Goal: Task Accomplishment & Management: Manage account settings

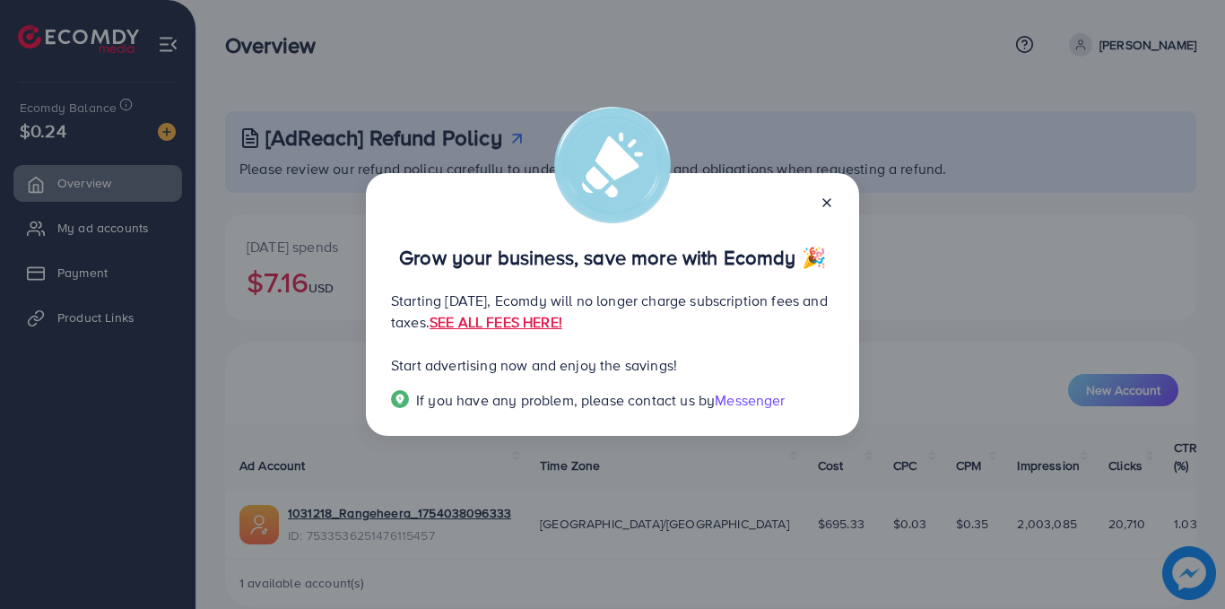
click at [828, 202] on line at bounding box center [826, 202] width 7 height 7
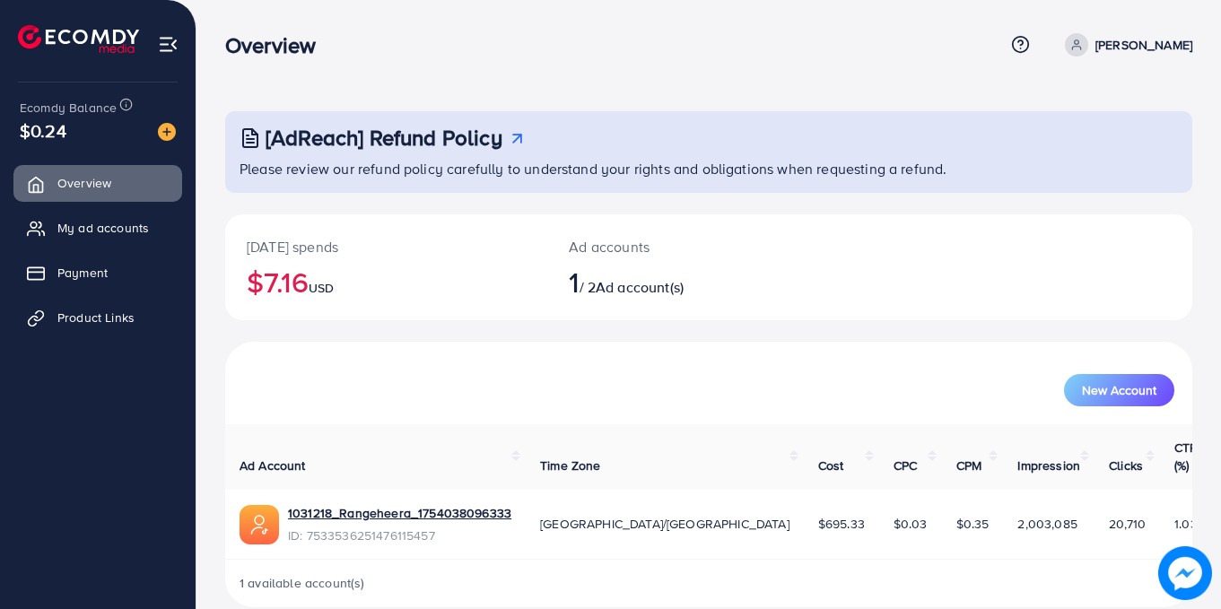
scroll to position [8, 0]
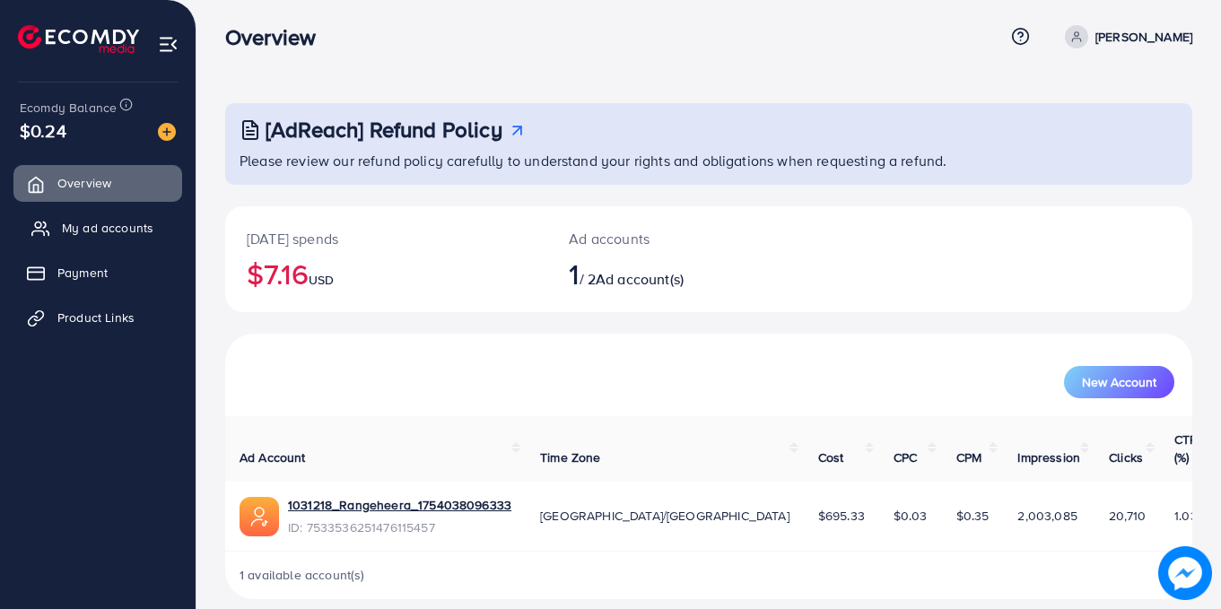
click at [113, 246] on link "My ad accounts" at bounding box center [97, 228] width 169 height 36
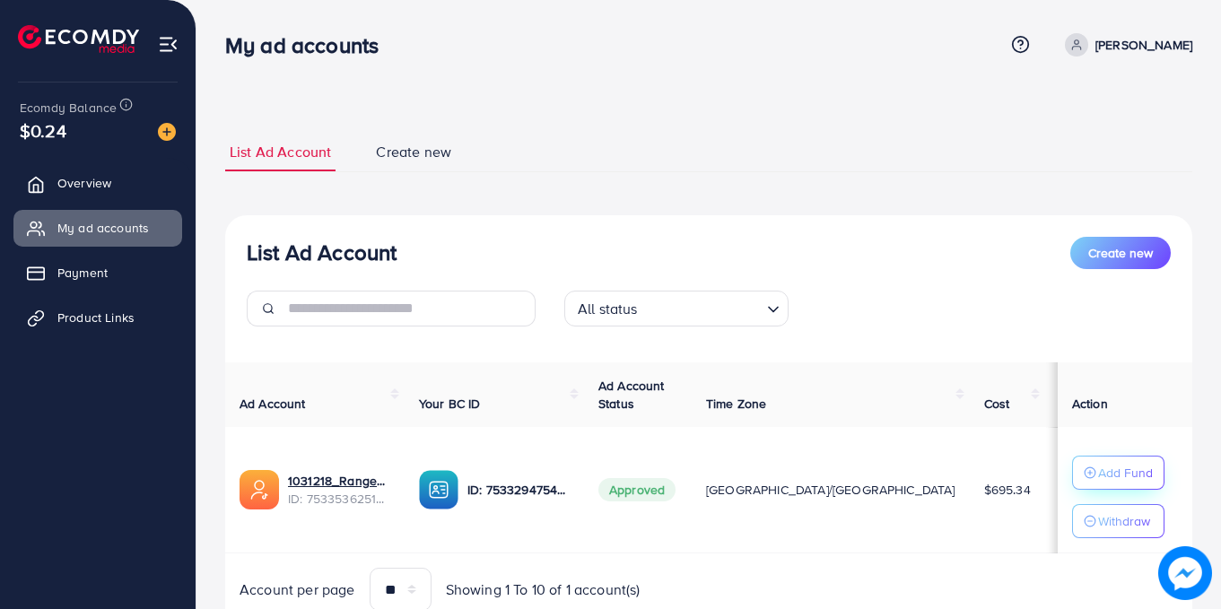
click at [1101, 473] on p "Add Fund" at bounding box center [1125, 473] width 55 height 22
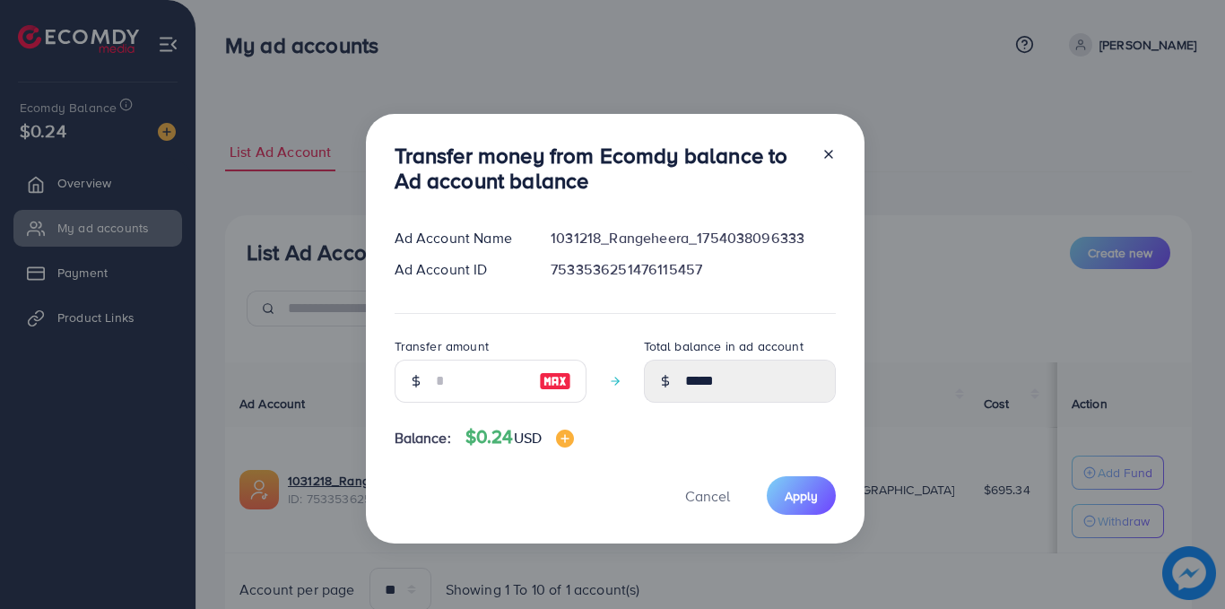
drag, startPoint x: 534, startPoint y: 380, endPoint x: 552, endPoint y: 383, distance: 18.1
click at [547, 382] on div at bounding box center [556, 381] width 62 height 43
click at [552, 378] on img at bounding box center [555, 381] width 32 height 22
type input "*"
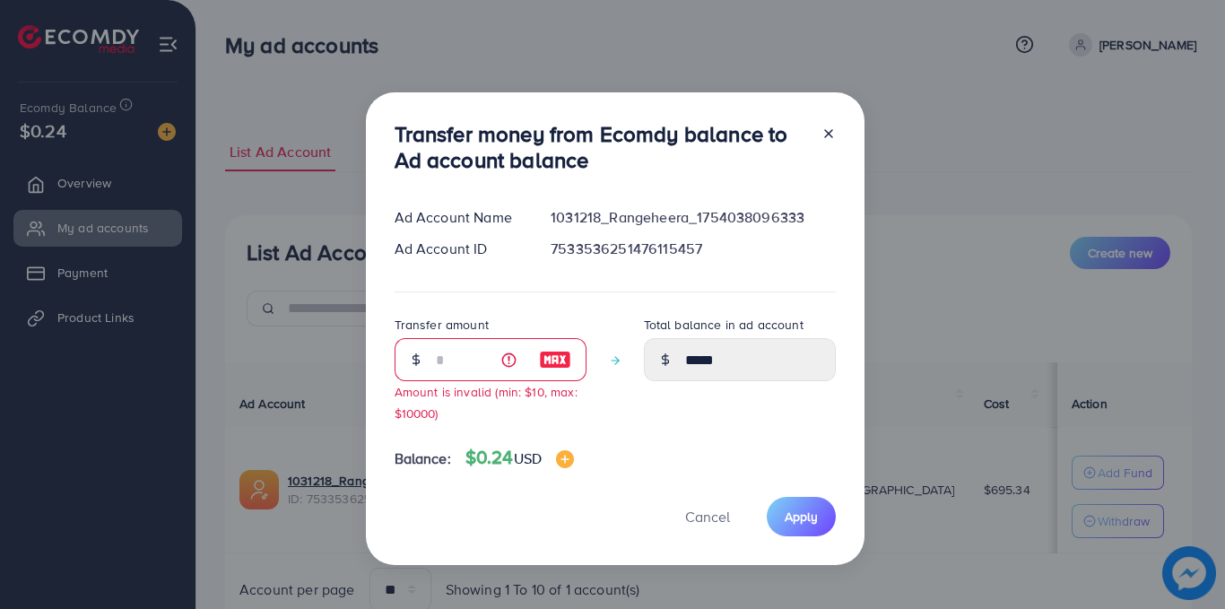
click at [549, 357] on img at bounding box center [555, 360] width 32 height 22
click at [550, 350] on img at bounding box center [555, 360] width 32 height 22
click at [549, 365] on img at bounding box center [555, 360] width 32 height 22
click at [791, 509] on span "Apply" at bounding box center [801, 517] width 33 height 18
click at [821, 143] on div at bounding box center [821, 150] width 29 height 59
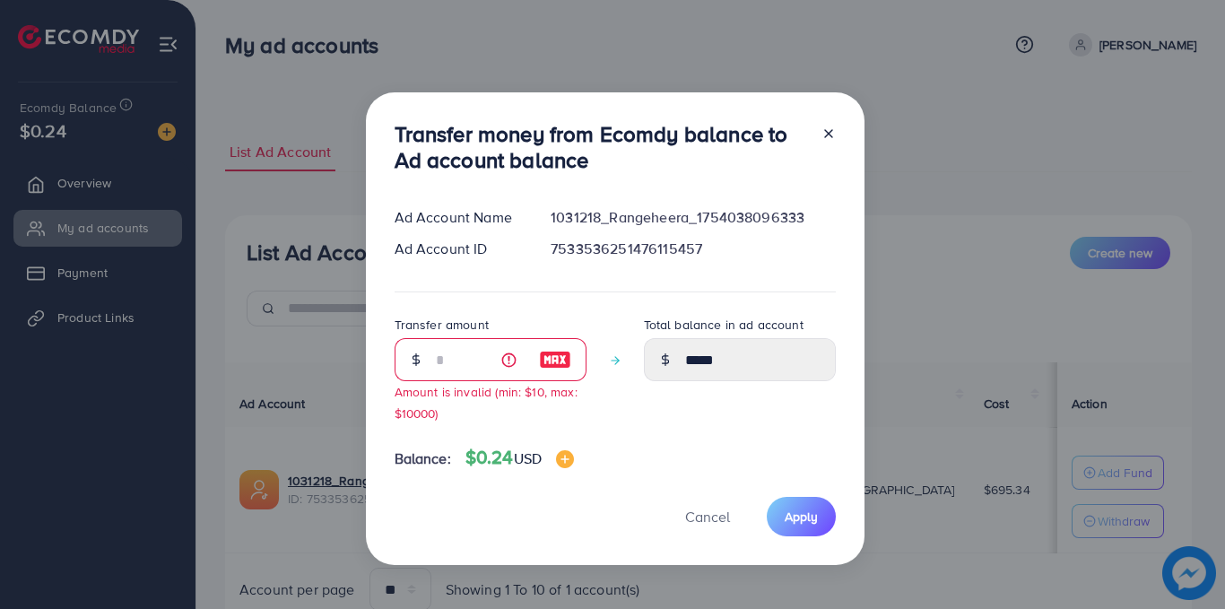
click at [824, 134] on icon at bounding box center [829, 133] width 14 height 14
